Goal: Task Accomplishment & Management: Complete application form

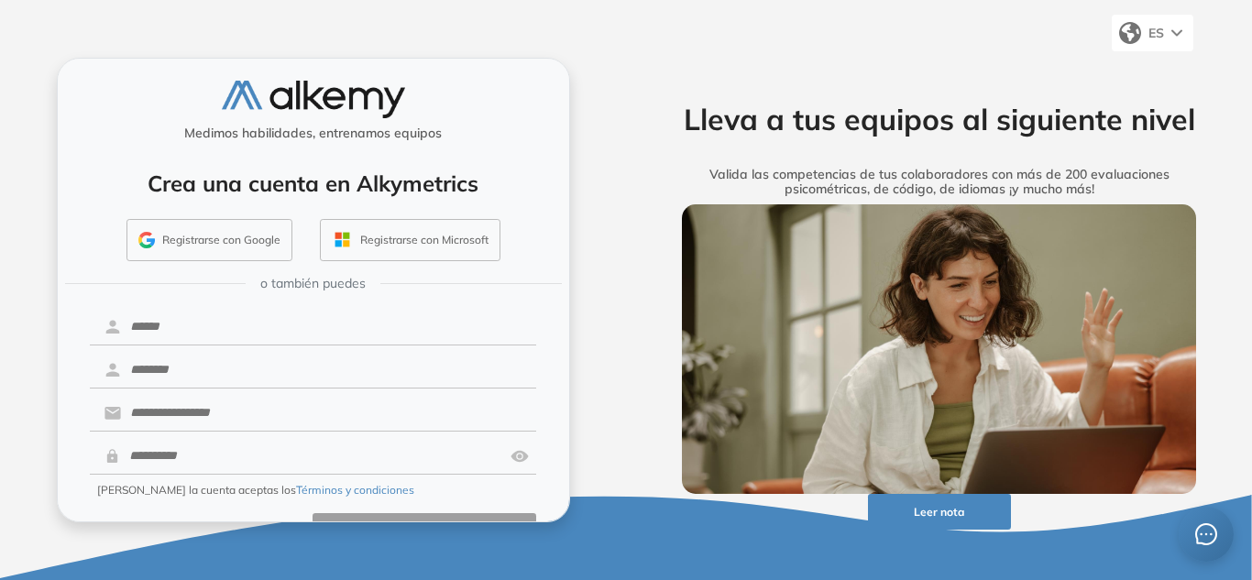
click at [256, 211] on div "Crea una cuenta en Alkymetrics Registrarse con Google Registrarse con Microsoft" at bounding box center [313, 209] width 479 height 120
click at [248, 230] on button "Registrarse con Google" at bounding box center [210, 240] width 166 height 42
